Goal: Information Seeking & Learning: Learn about a topic

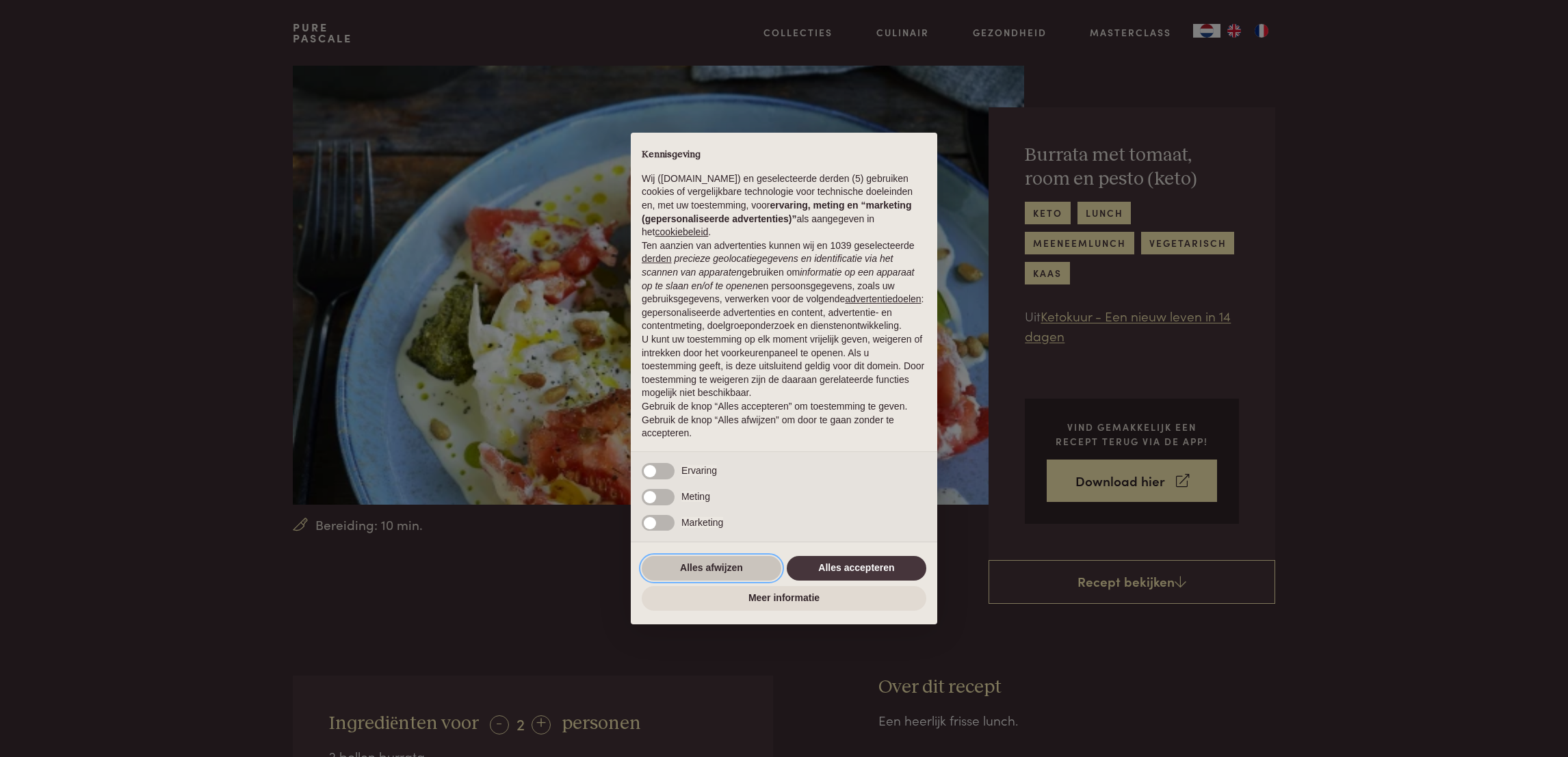
click at [691, 570] on button "Alles afwijzen" at bounding box center [712, 568] width 140 height 24
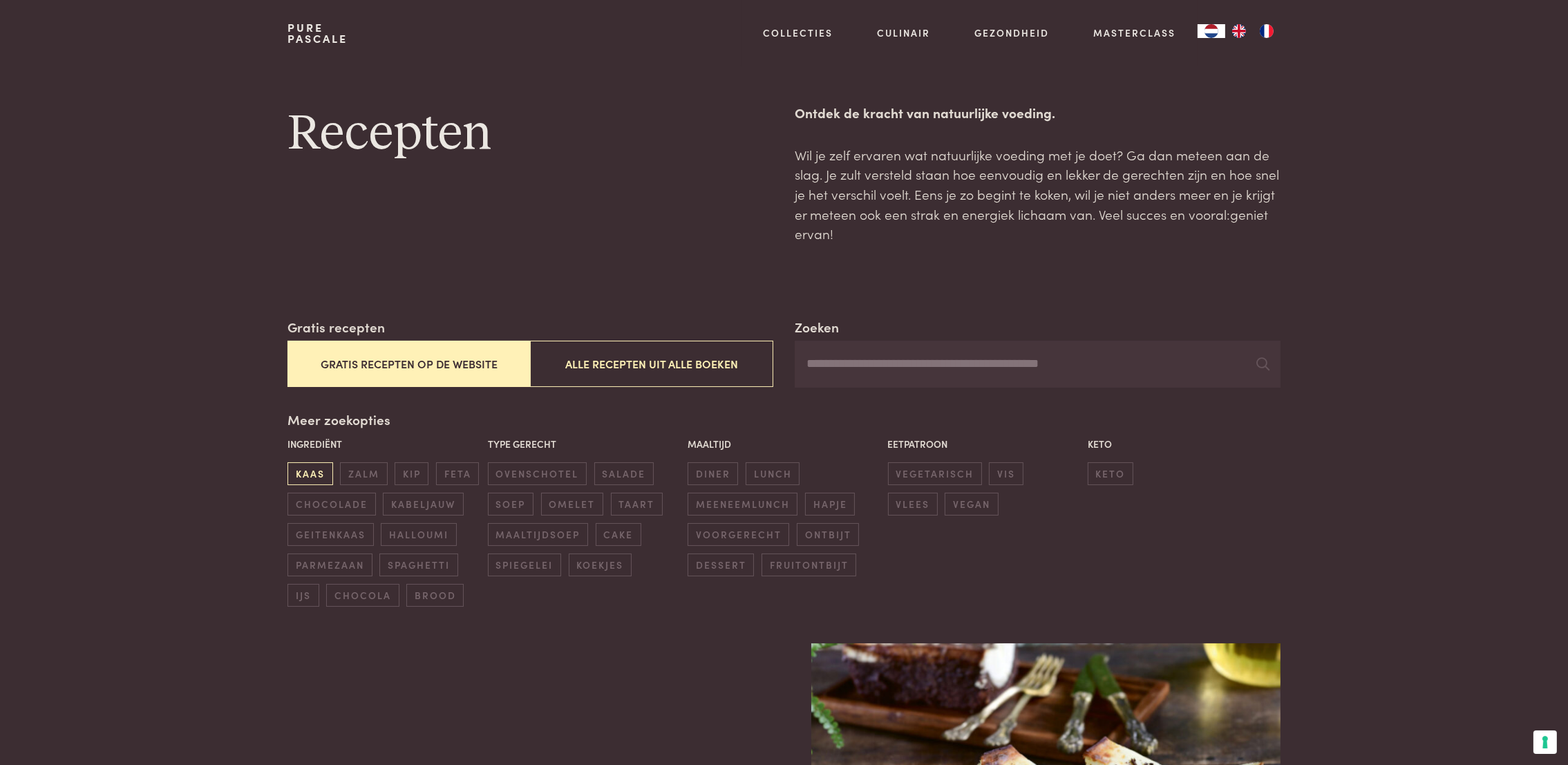
click at [298, 480] on span "kaas" at bounding box center [310, 473] width 45 height 23
